Goal: Check status: Check status

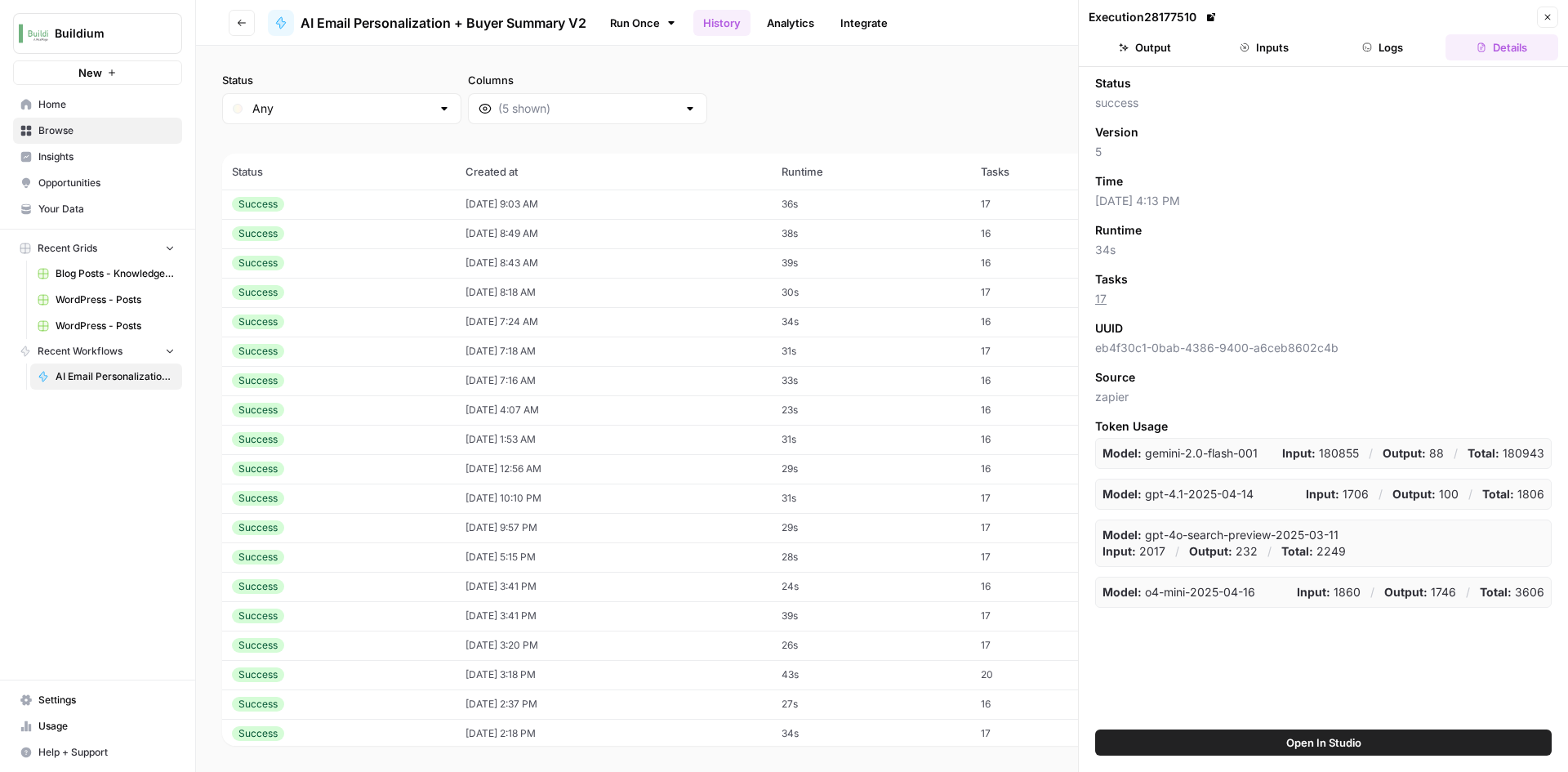
click at [456, 195] on td "09/02/25 at 9:03 AM" at bounding box center [614, 203] width 316 height 29
click at [1169, 61] on header "Execution 28349414 Close Output Inputs Logs Details" at bounding box center [1323, 33] width 490 height 67
click at [1170, 50] on button "Output" at bounding box center [1145, 48] width 113 height 26
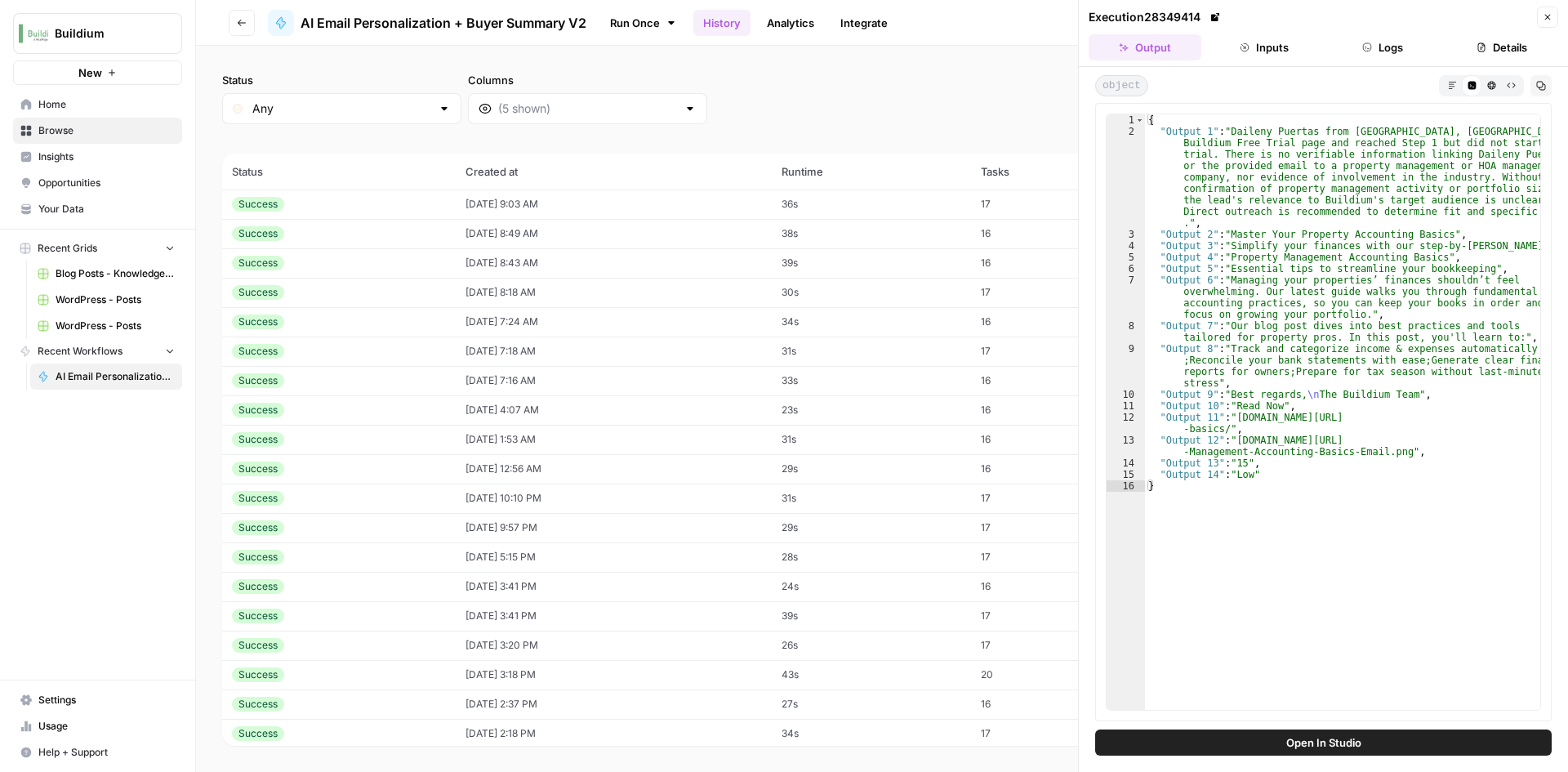
click at [542, 230] on td "09/02/25 at 8:49 AM" at bounding box center [614, 233] width 316 height 29
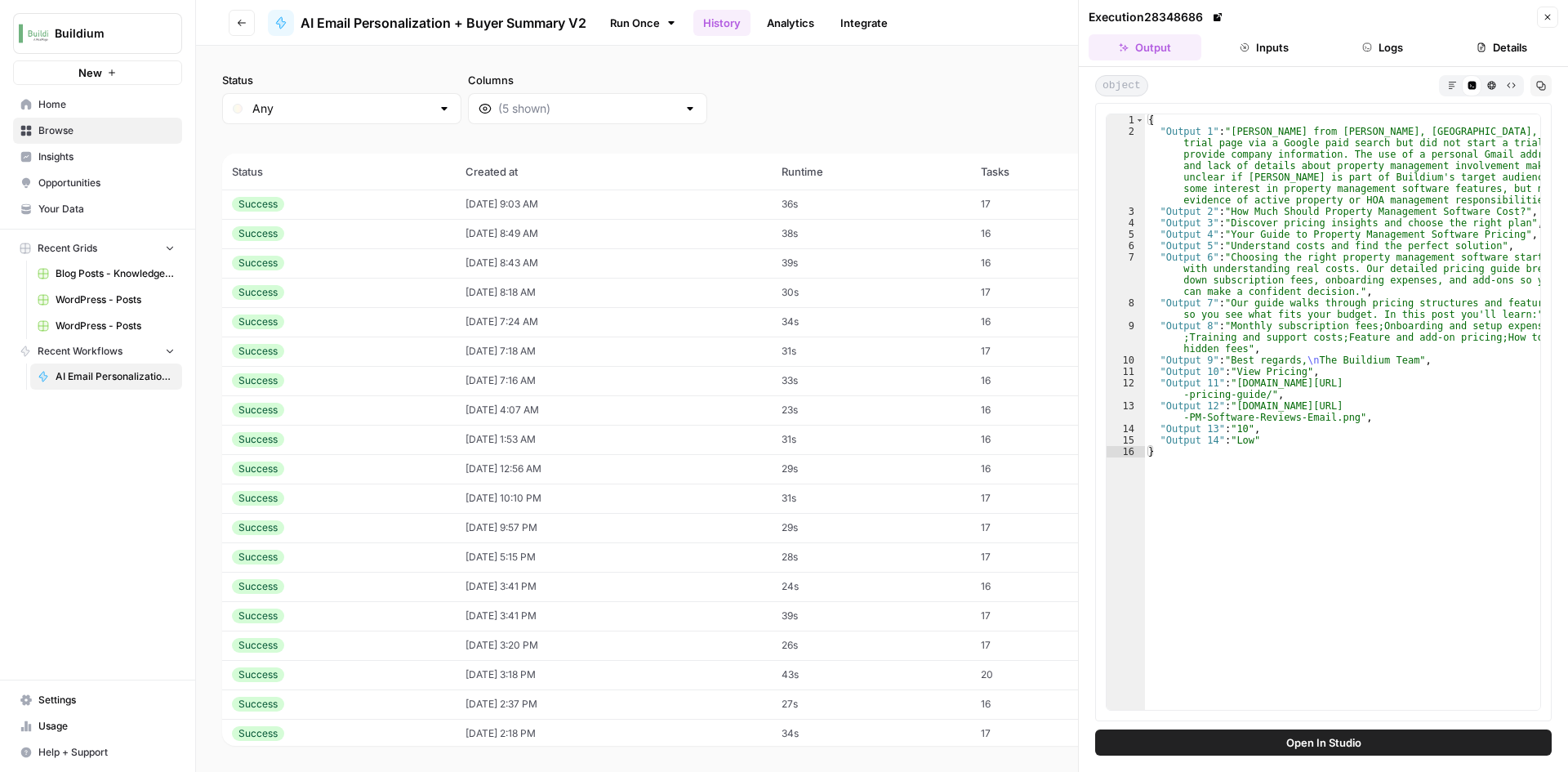
click at [520, 265] on td "09/02/25 at 8:43 AM" at bounding box center [614, 262] width 316 height 29
